Goal: Task Accomplishment & Management: Manage account settings

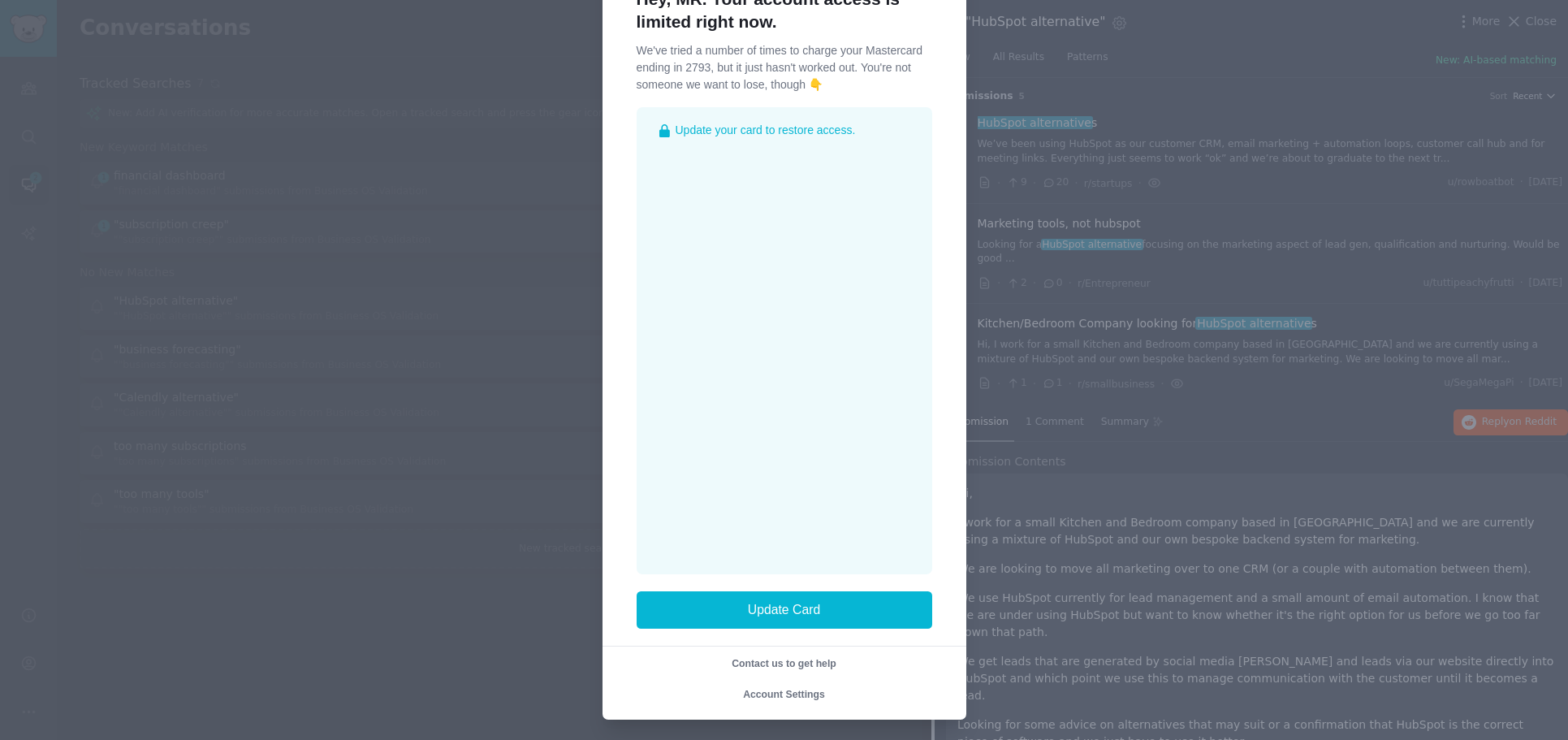
scroll to position [71, 0]
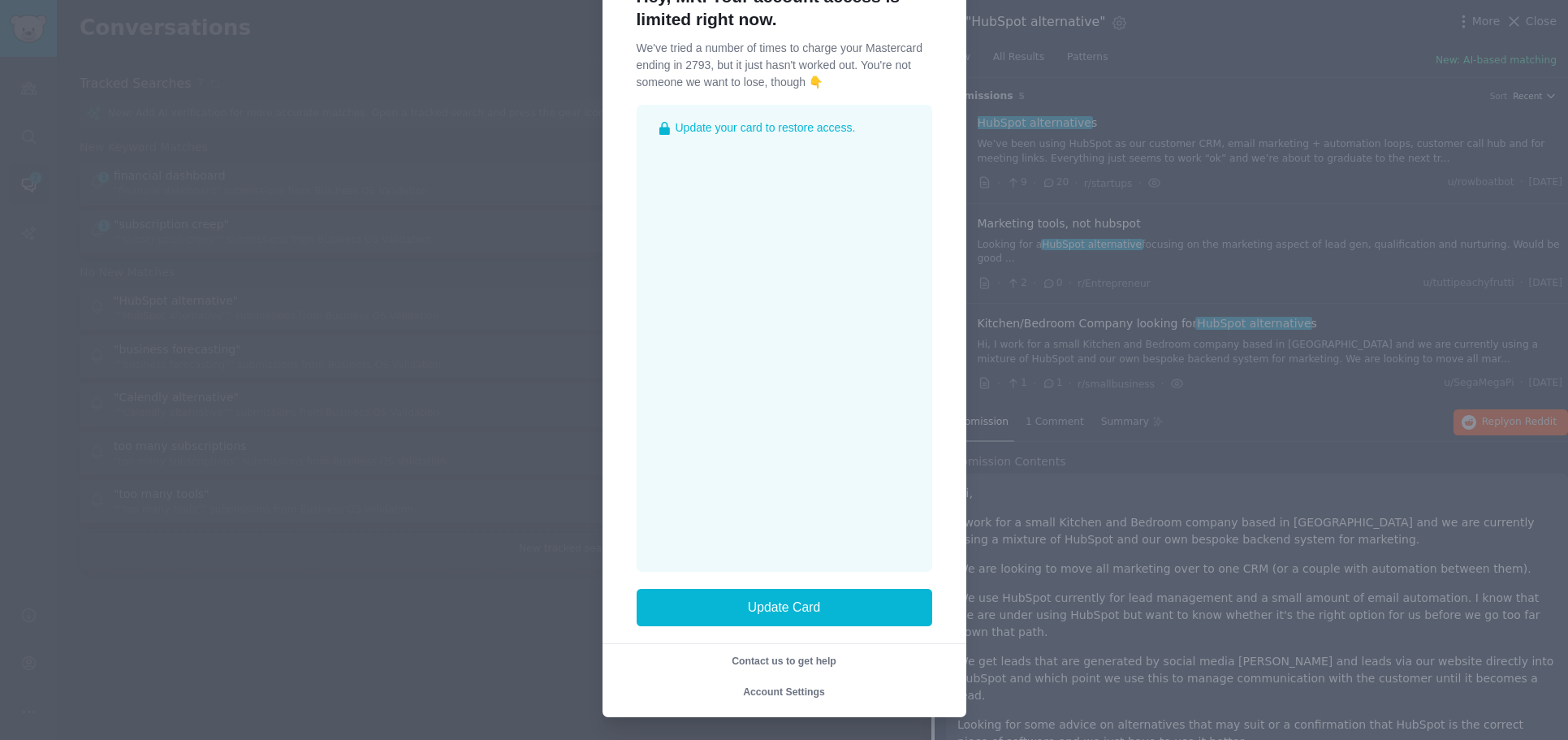
click at [816, 687] on span "Account Settings" at bounding box center [784, 691] width 82 height 11
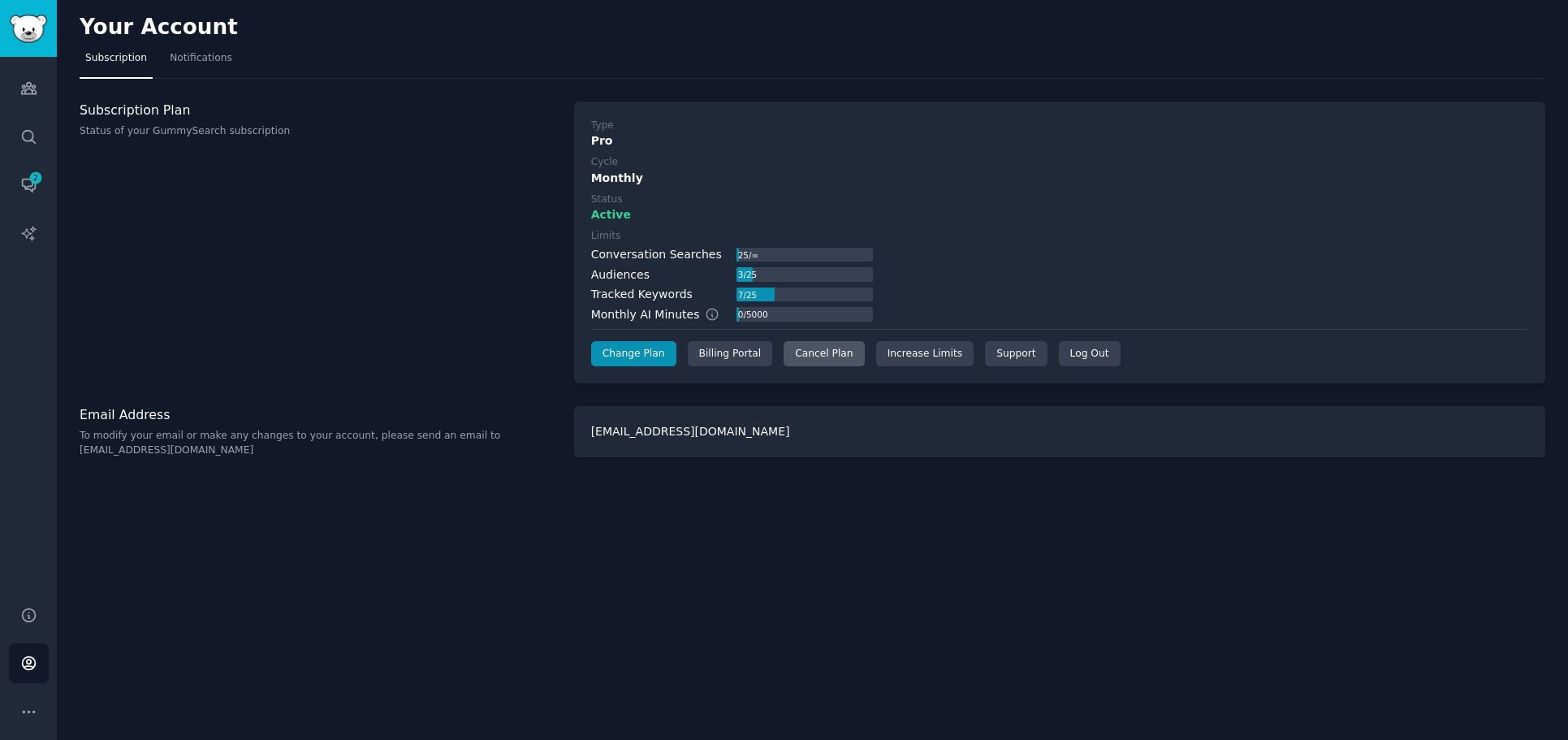
click at [817, 355] on div "Cancel Plan" at bounding box center [824, 354] width 80 height 26
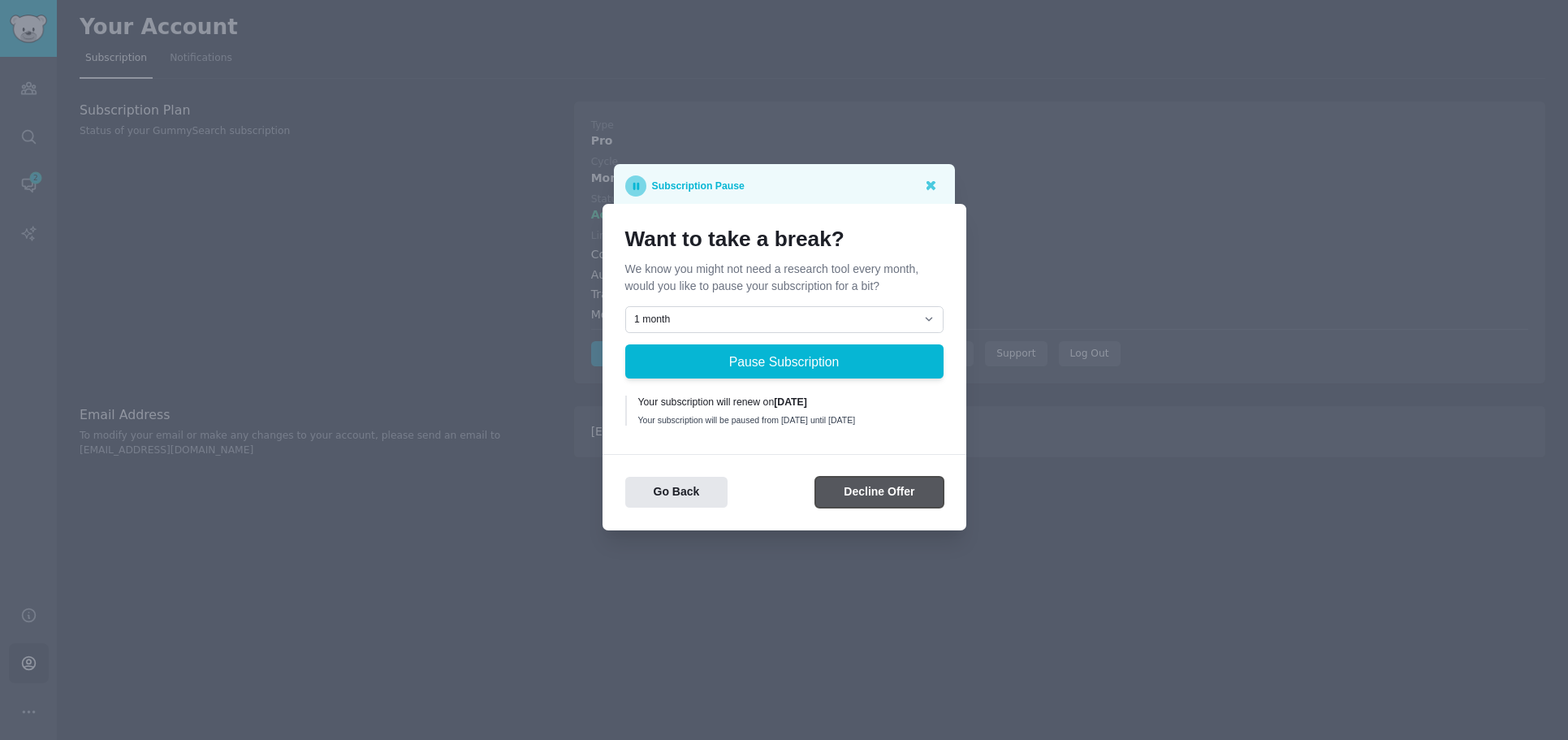
click at [878, 489] on button "Decline Offer" at bounding box center [878, 492] width 128 height 31
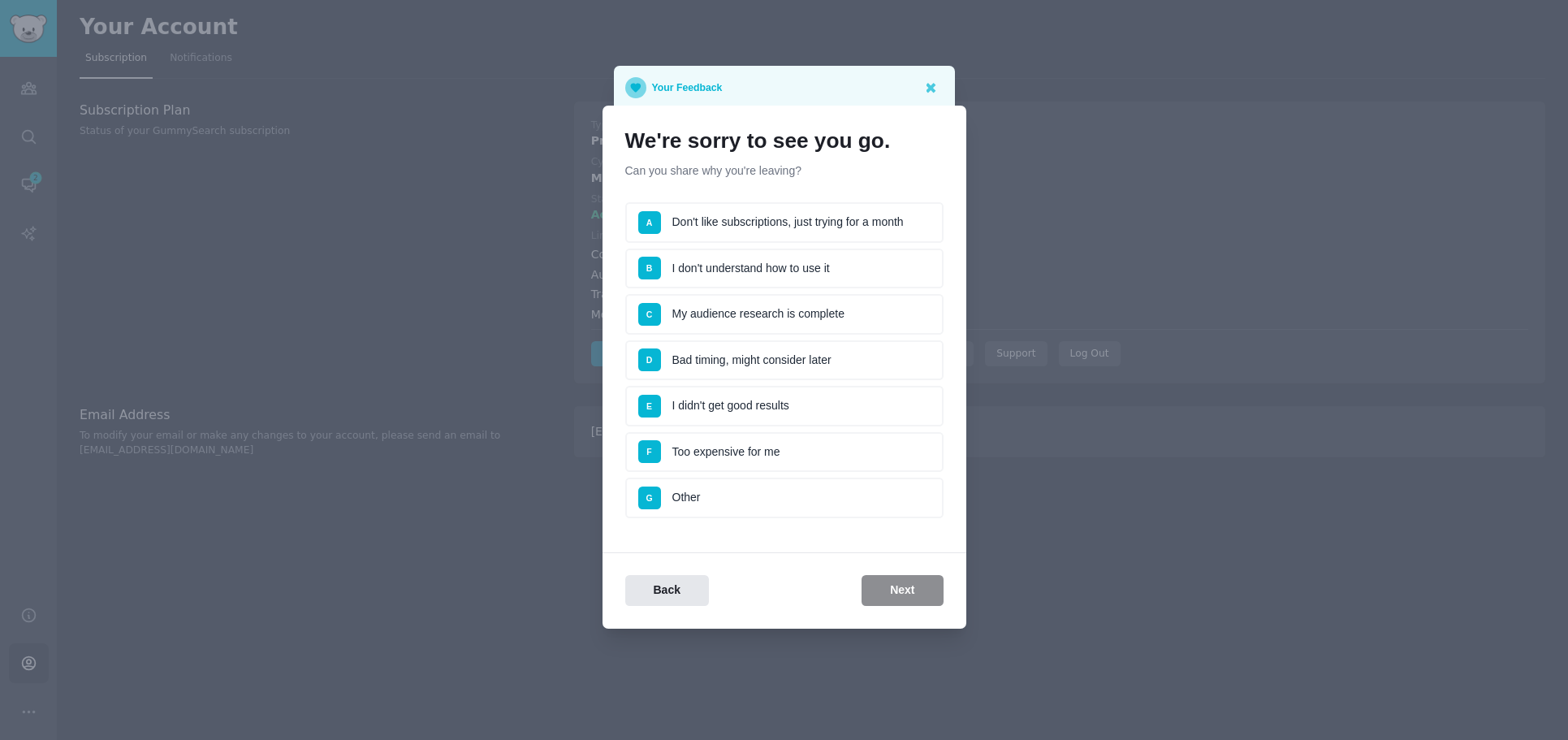
click at [787, 496] on li "G Other" at bounding box center [784, 497] width 318 height 41
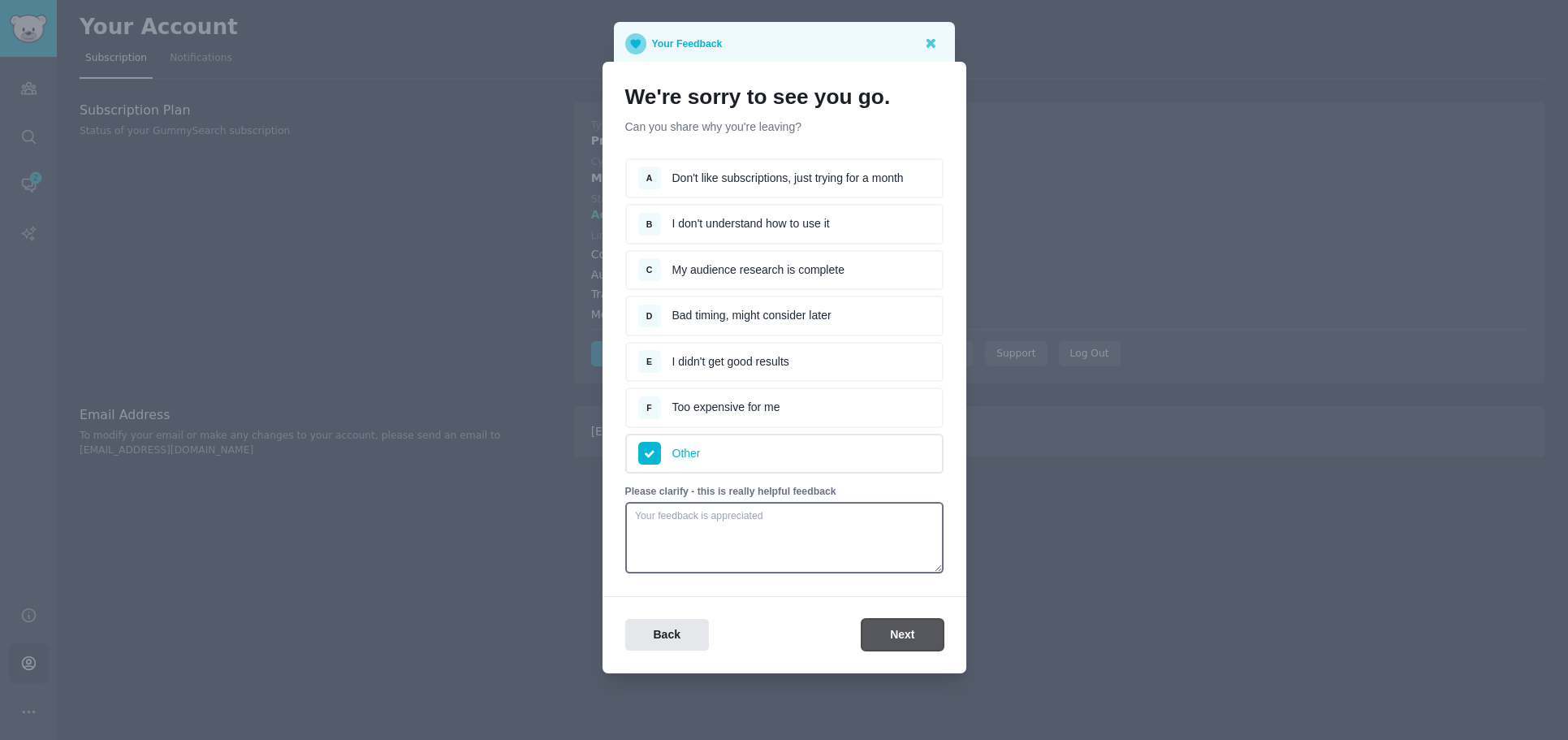
click at [899, 632] on button "Next" at bounding box center [902, 634] width 81 height 31
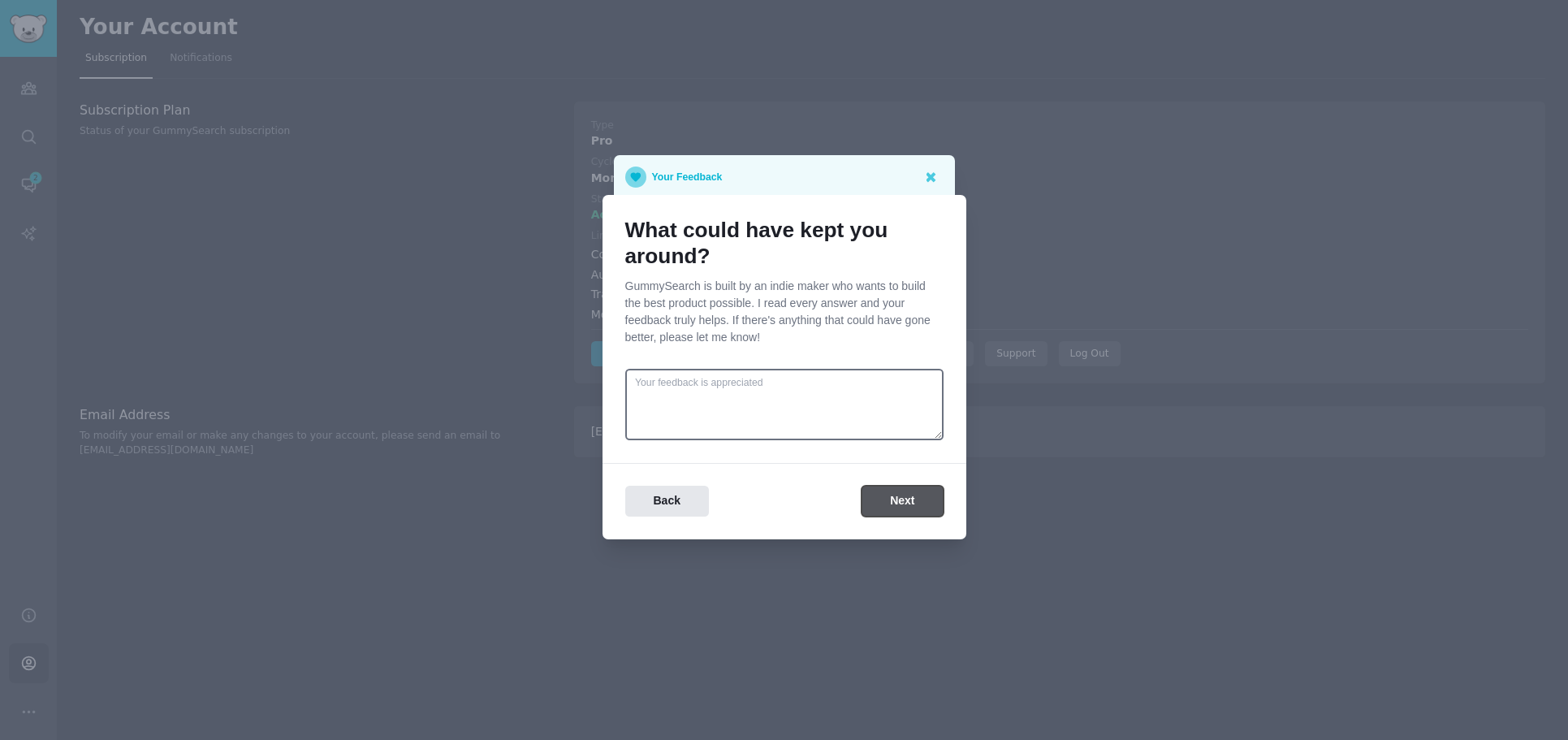
click at [903, 506] on button "Next" at bounding box center [902, 501] width 81 height 31
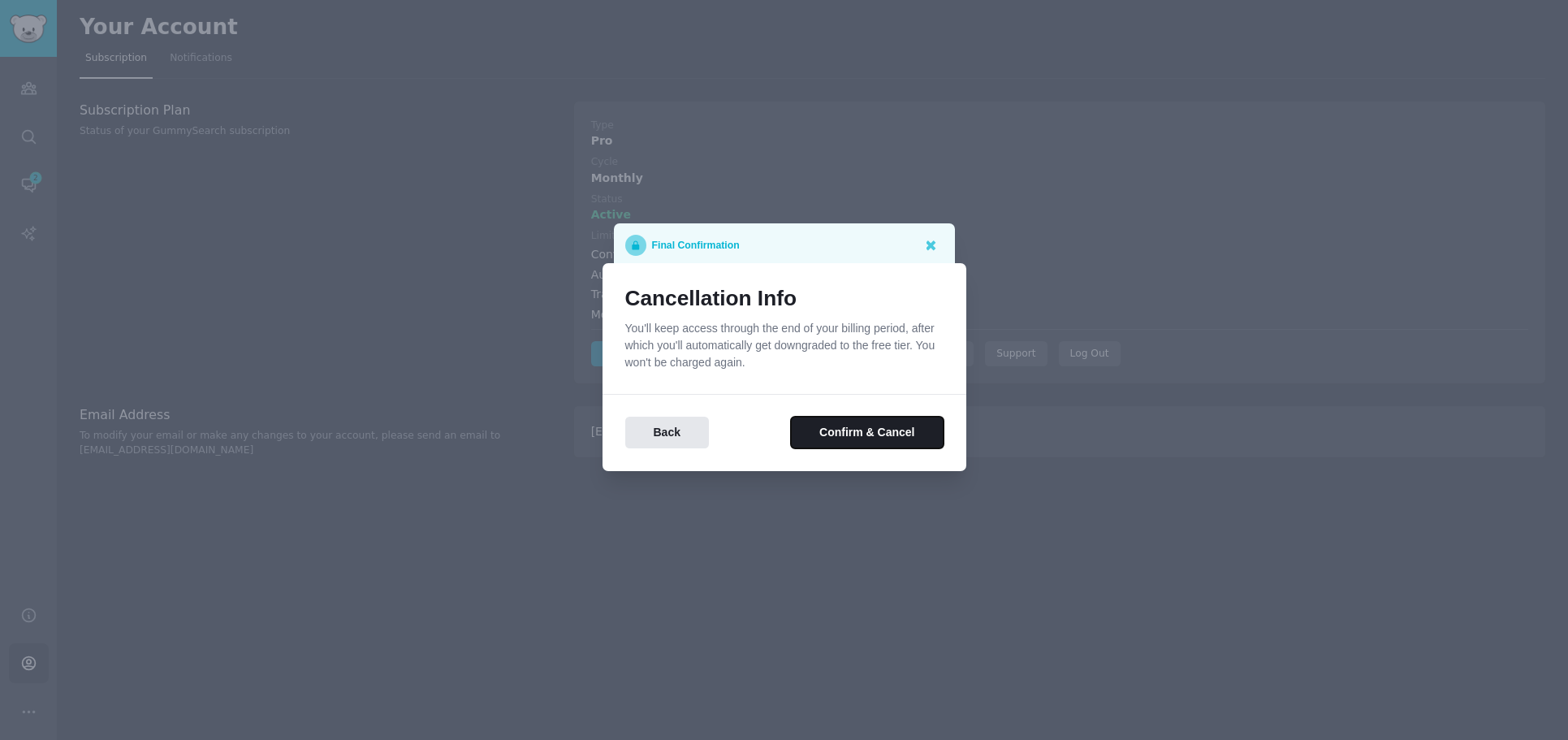
click at [877, 438] on button "Confirm & Cancel" at bounding box center [866, 432] width 152 height 31
